Goal: Obtain resource: Download file/media

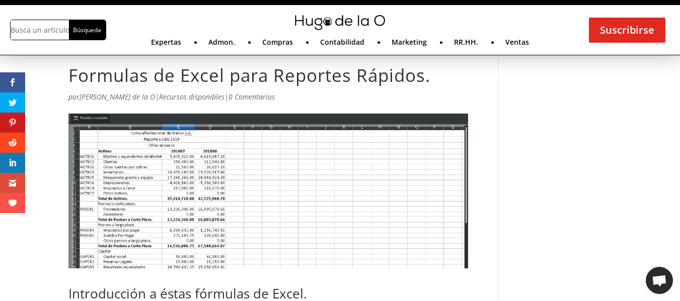
scroll to position [44, 0]
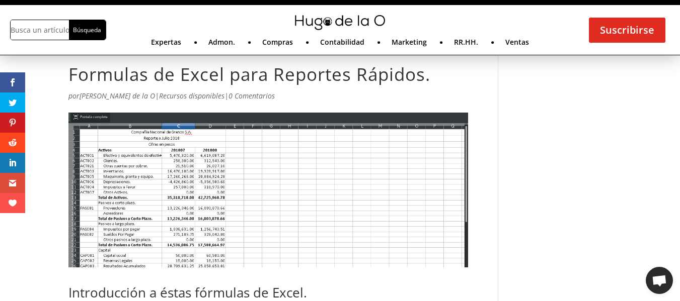
click at [340, 219] on img at bounding box center [268, 190] width 400 height 155
click at [241, 202] on img at bounding box center [268, 190] width 400 height 155
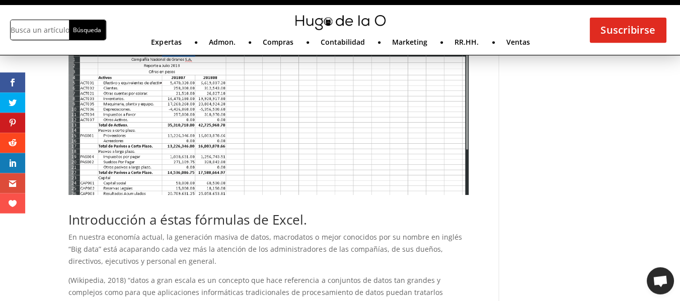
scroll to position [114, 0]
